Goal: Task Accomplishment & Management: Use online tool/utility

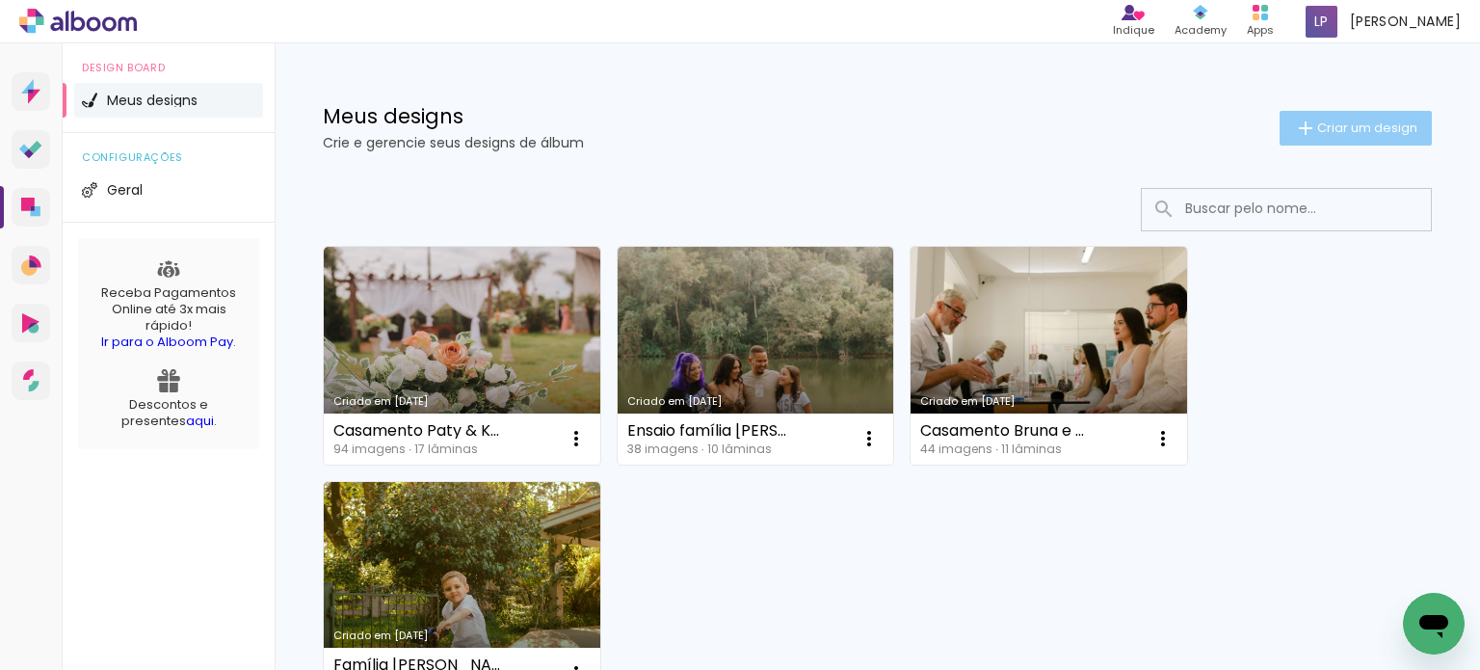
click at [1367, 123] on span "Criar um design" at bounding box center [1367, 127] width 100 height 13
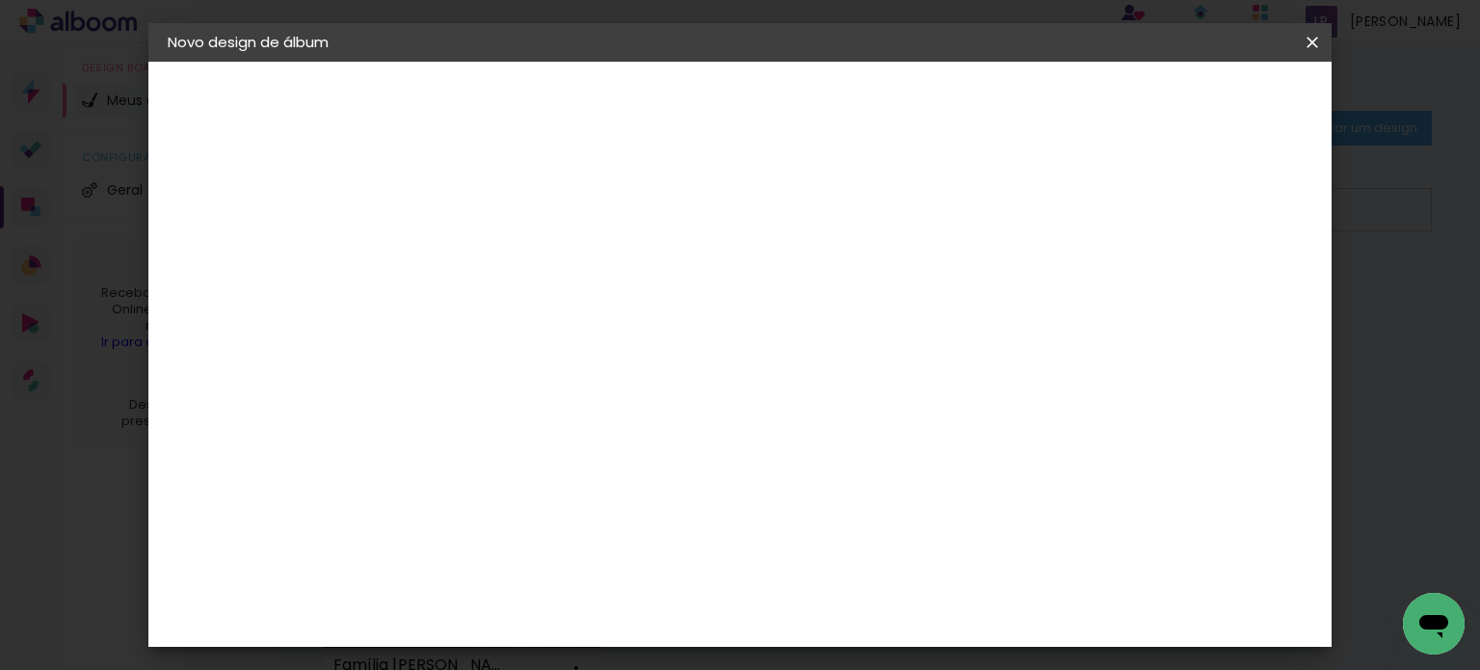
click at [483, 257] on input at bounding box center [483, 259] width 0 height 30
type input "Casamento Jucélia e [PERSON_NAME]"
type paper-input "Casamento Jucélia e [PERSON_NAME]"
click at [680, 89] on paper-button "Avançar" at bounding box center [633, 102] width 94 height 33
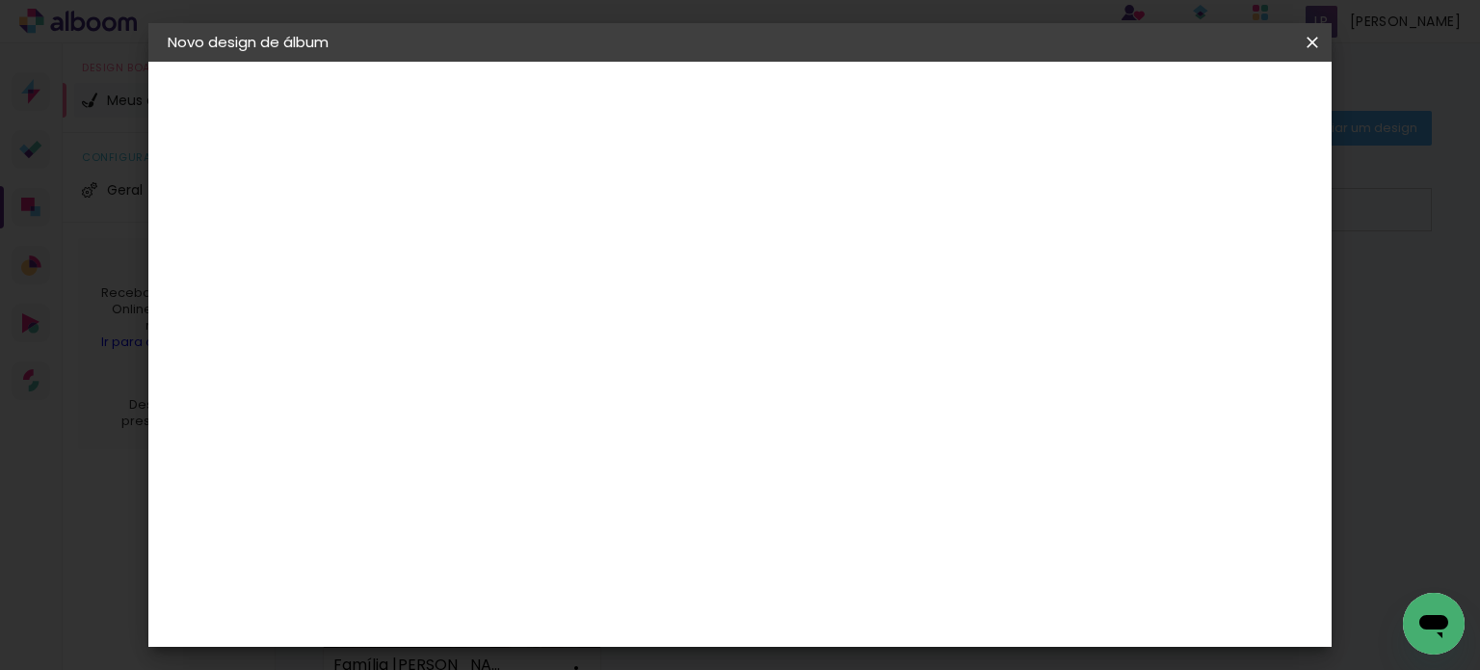
click at [518, 324] on div "Digipix Pro" at bounding box center [493, 339] width 48 height 31
click at [0, 0] on slot "Avançar" at bounding box center [0, 0] width 0 height 0
click at [558, 321] on input "text" at bounding box center [520, 336] width 75 height 30
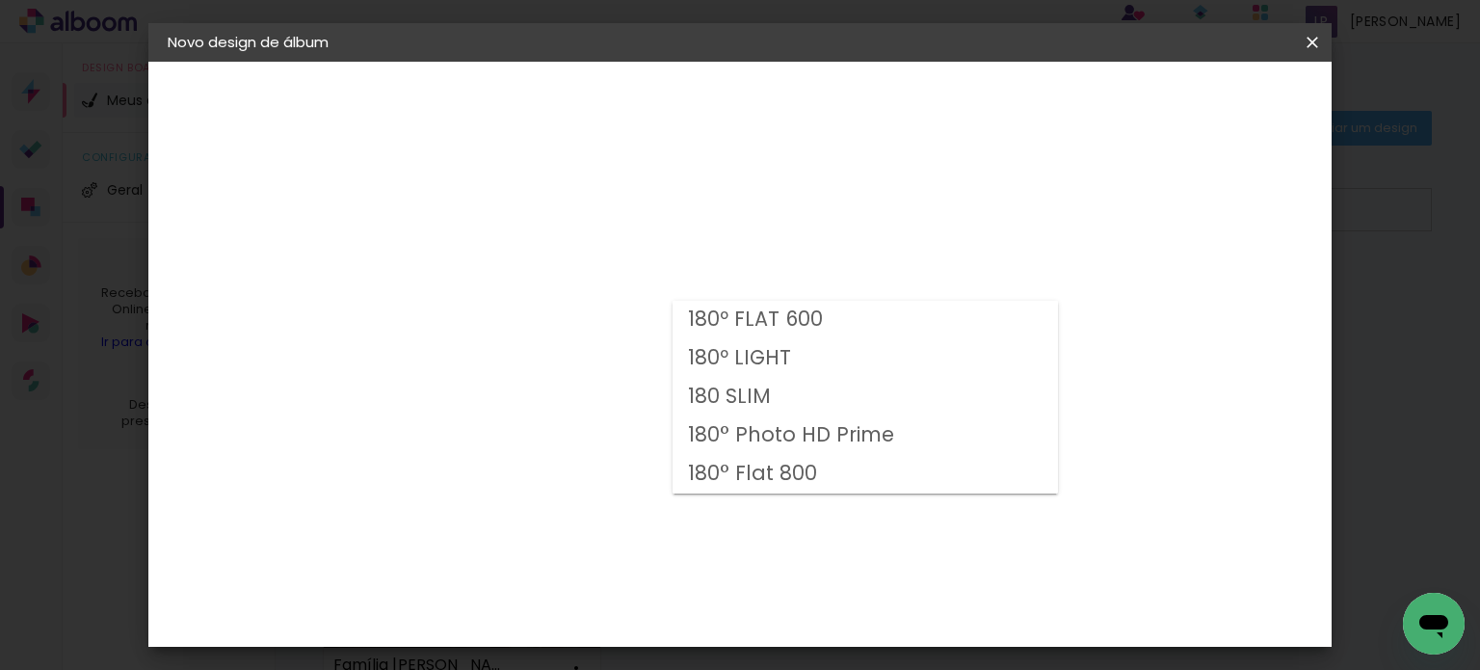
click at [0, 0] on slot "180 SLIM" at bounding box center [0, 0] width 0 height 0
type input "180 SLIM"
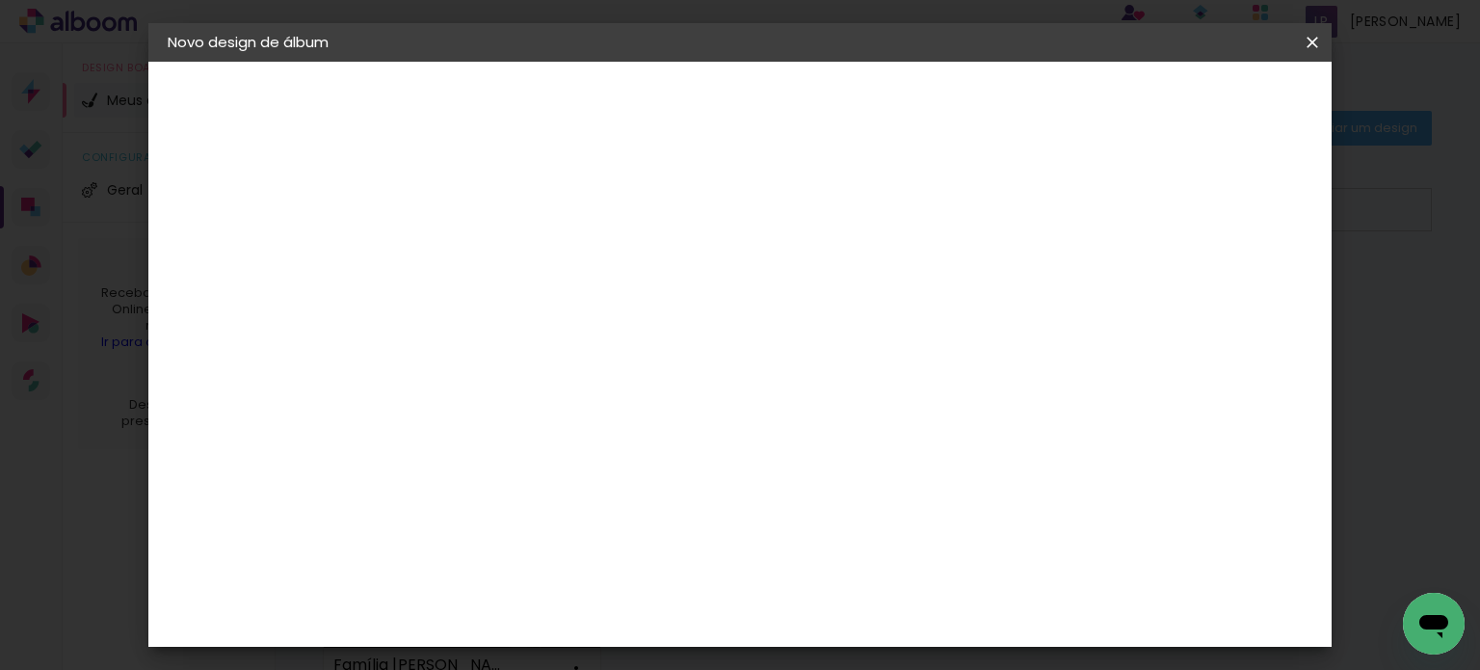
scroll to position [193, 0]
click at [613, 305] on span "29.7 × 21.0" at bounding box center [568, 325] width 90 height 40
click at [613, 519] on span "21.0 × 21.0" at bounding box center [568, 544] width 90 height 51
click at [0, 0] on slot "Avançar" at bounding box center [0, 0] width 0 height 0
click at [937, 98] on span "Iniciar design" at bounding box center [893, 108] width 87 height 27
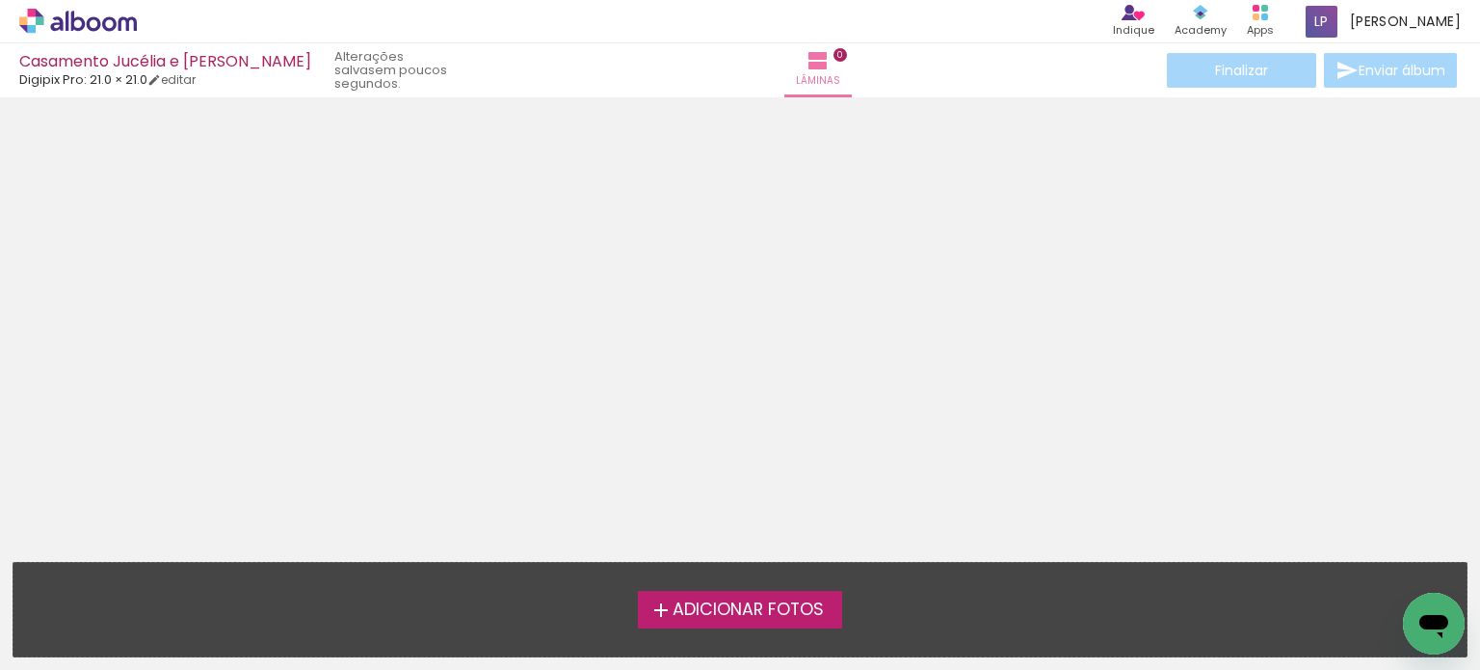
click at [761, 613] on span "Adicionar Fotos" at bounding box center [748, 609] width 151 height 17
click at [0, 0] on input "file" at bounding box center [0, 0] width 0 height 0
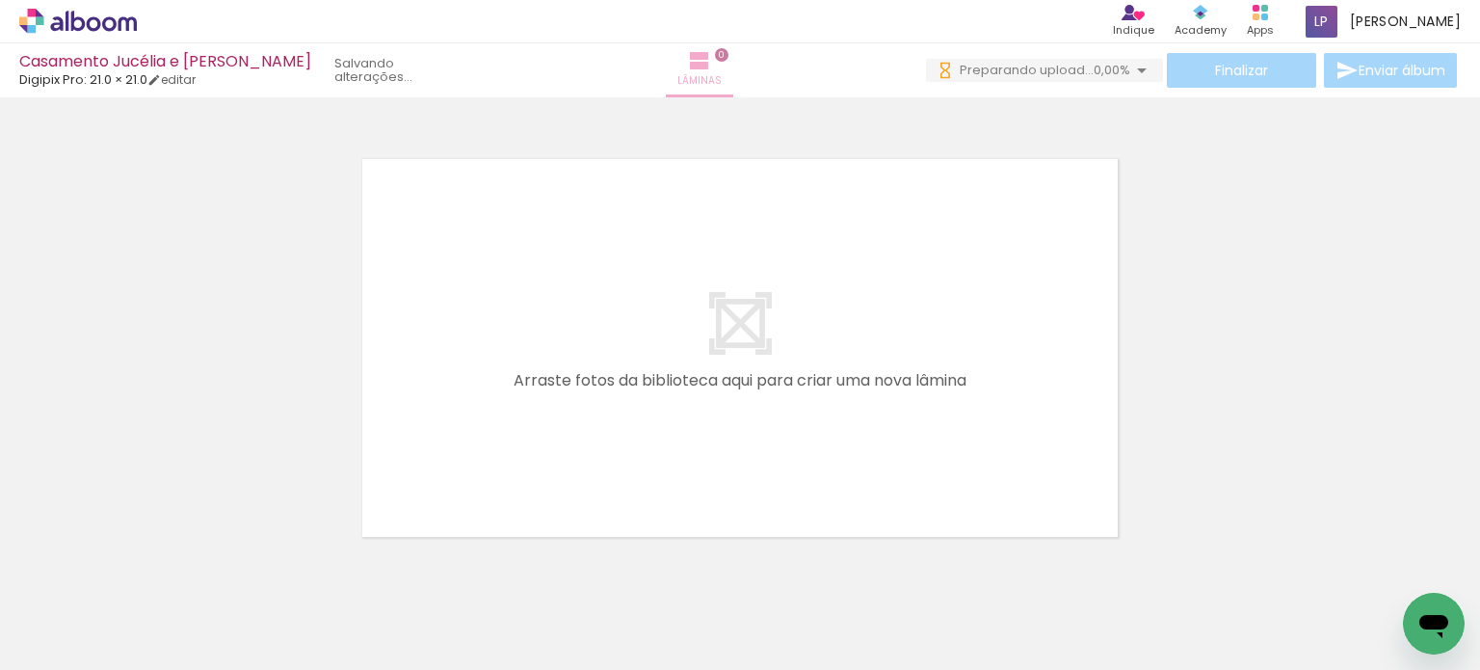
click at [715, 56] on span "0" at bounding box center [721, 54] width 13 height 13
click at [691, 78] on span "Lâminas" at bounding box center [699, 80] width 44 height 17
